Goal: Task Accomplishment & Management: Complete application form

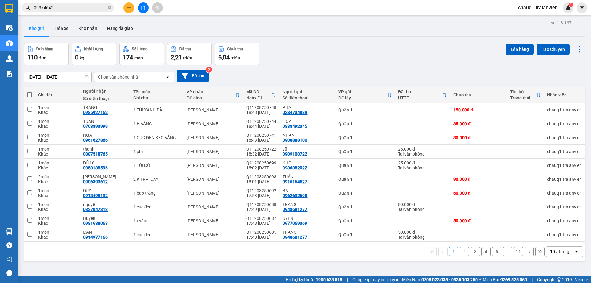
click at [128, 2] on div "Kết quả tìm kiếm ( 2 ) Bộ lọc Mã ĐH Trạng thái Món hàng Thu hộ Tổng cước Chưa c…" at bounding box center [295, 7] width 591 height 15
click at [128, 10] on button at bounding box center [128, 7] width 11 height 11
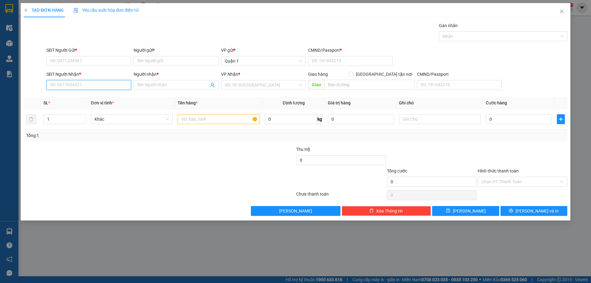
click at [79, 85] on input "SĐT Người Nhận *" at bounding box center [88, 85] width 85 height 10
click at [84, 97] on div "0904130805 - DŨNG" at bounding box center [88, 97] width 77 height 7
type input "0904130805"
type input "DŨNG"
type input "0904130805"
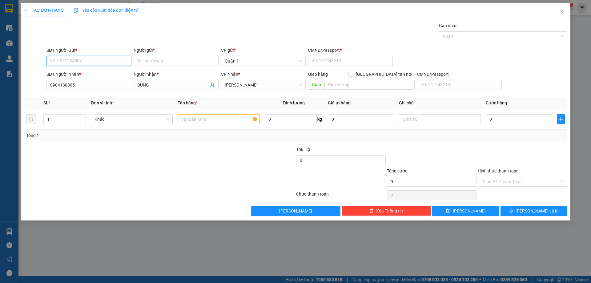
click at [101, 59] on input "SĐT Người Gửi *" at bounding box center [88, 61] width 85 height 10
click at [92, 74] on div "0935769779 - LAN" at bounding box center [88, 73] width 77 height 7
type input "0935769779"
type input "LAN"
type input "056194009969"
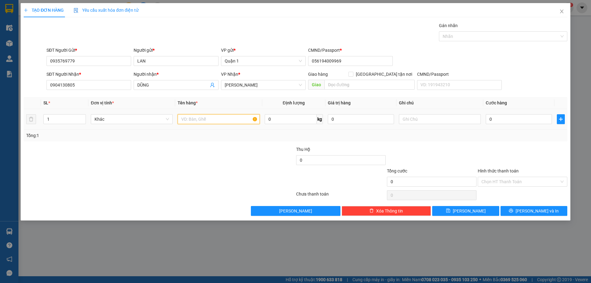
click at [226, 121] on input "text" at bounding box center [219, 119] width 82 height 10
type input "t"
type input "1 th vàng"
click at [510, 122] on input "0" at bounding box center [519, 119] width 66 height 10
type input "4"
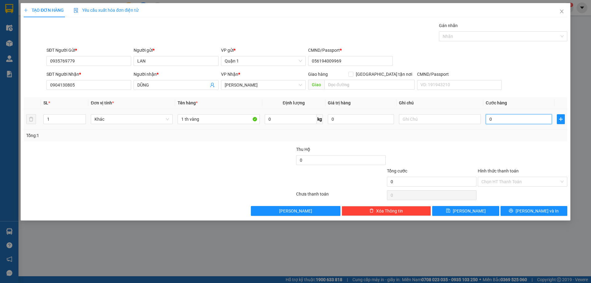
type input "4"
type input "40"
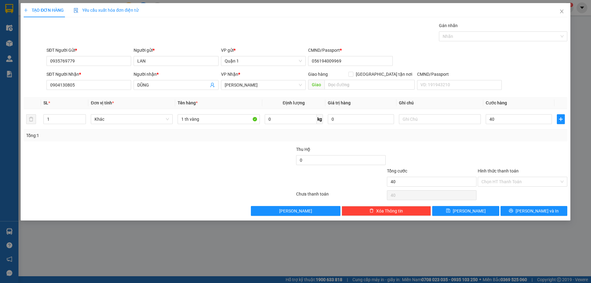
type input "40.000"
click at [534, 170] on div "Hình thức thanh toán" at bounding box center [523, 171] width 90 height 9
click at [526, 182] on input "Hình thức thanh toán" at bounding box center [520, 181] width 78 height 9
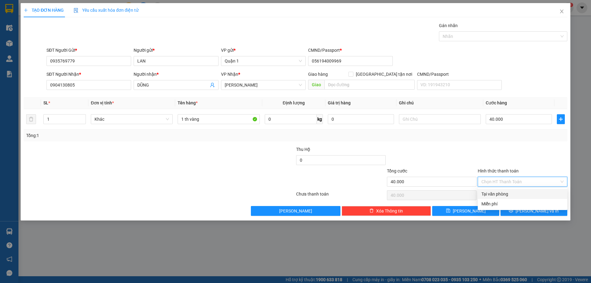
drag, startPoint x: 515, startPoint y: 193, endPoint x: 436, endPoint y: 190, distance: 78.8
click at [515, 193] on div "Tại văn phòng" at bounding box center [522, 193] width 82 height 7
type input "0"
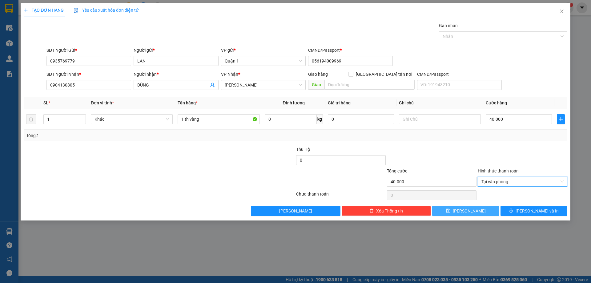
click at [477, 212] on button "[PERSON_NAME]" at bounding box center [465, 211] width 67 height 10
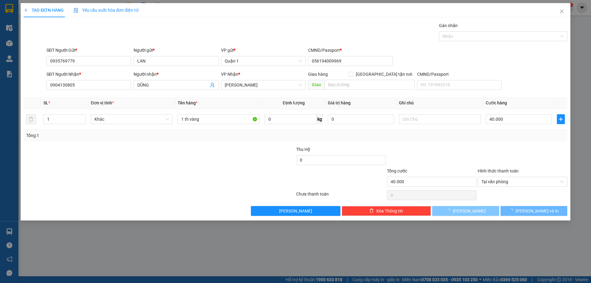
type input "0"
